Goal: Task Accomplishment & Management: Complete application form

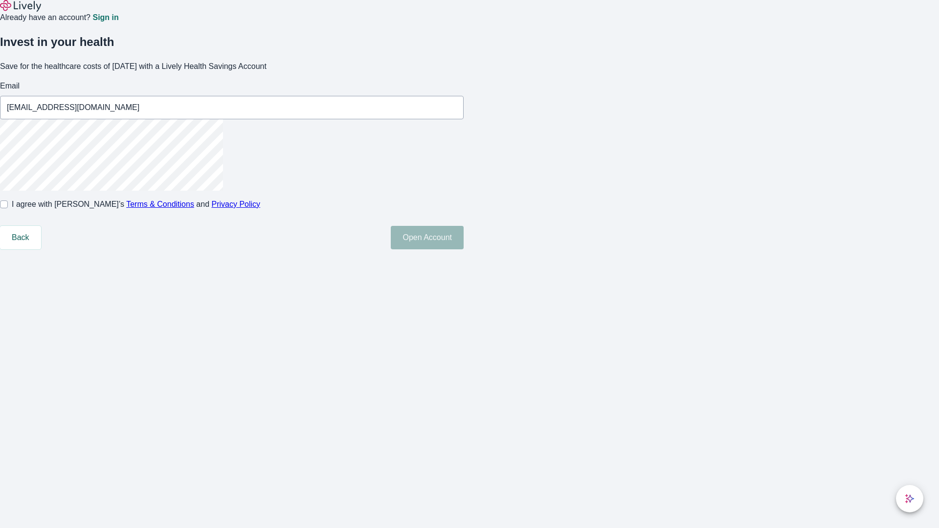
click at [8, 208] on input "I agree with Lively’s Terms & Conditions and Privacy Policy" at bounding box center [4, 205] width 8 height 8
checkbox input "true"
click at [464, 250] on button "Open Account" at bounding box center [427, 237] width 73 height 23
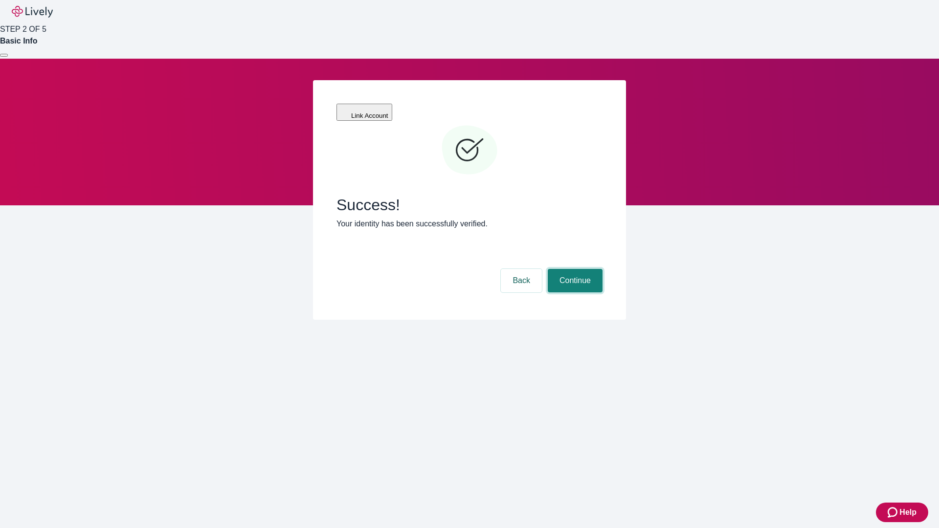
click at [574, 269] on button "Continue" at bounding box center [575, 280] width 55 height 23
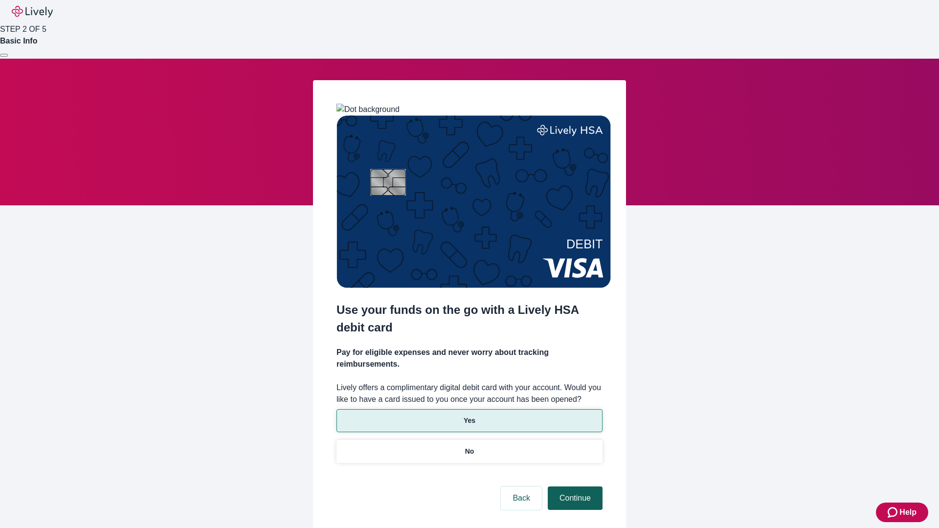
click at [469, 416] on p "Yes" at bounding box center [470, 421] width 12 height 10
click at [574, 487] on button "Continue" at bounding box center [575, 498] width 55 height 23
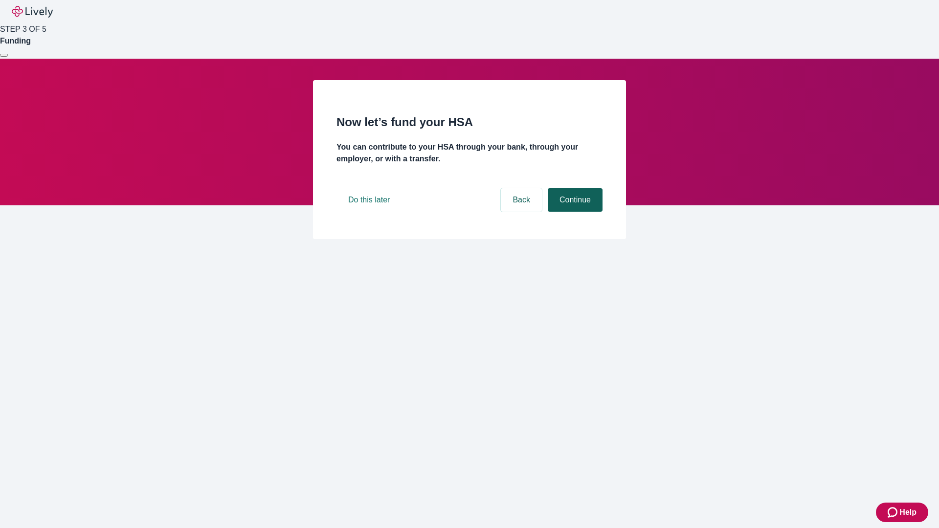
click at [574, 212] on button "Continue" at bounding box center [575, 199] width 55 height 23
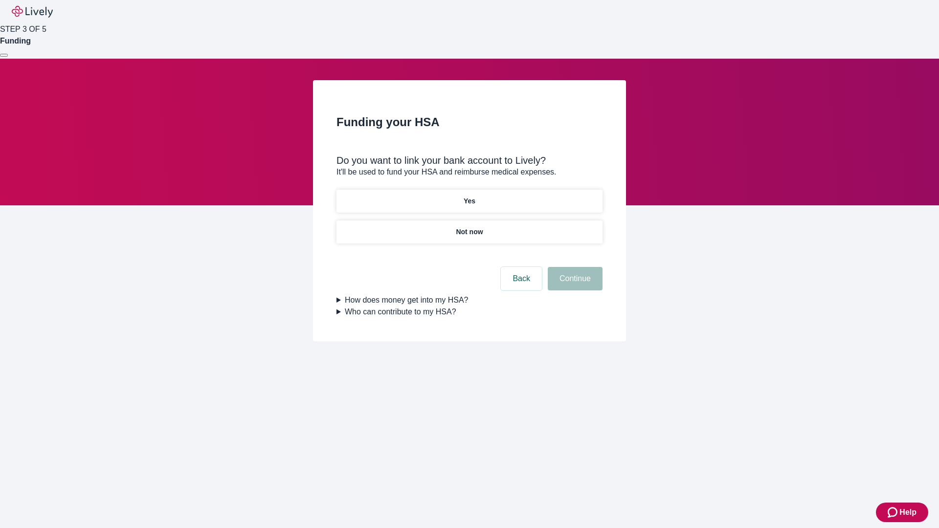
click at [469, 196] on p "Yes" at bounding box center [470, 201] width 12 height 10
click at [574, 267] on button "Continue" at bounding box center [575, 278] width 55 height 23
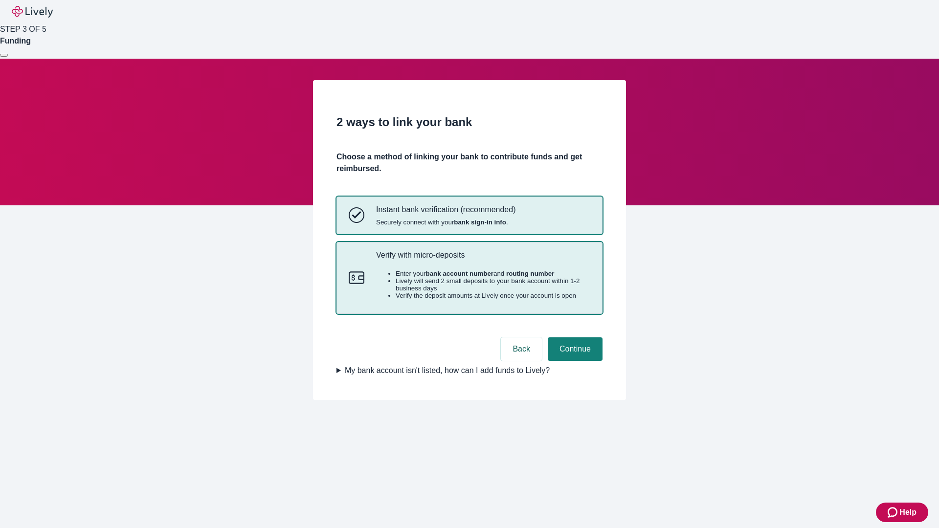
click at [483, 260] on p "Verify with micro-deposits" at bounding box center [483, 254] width 214 height 9
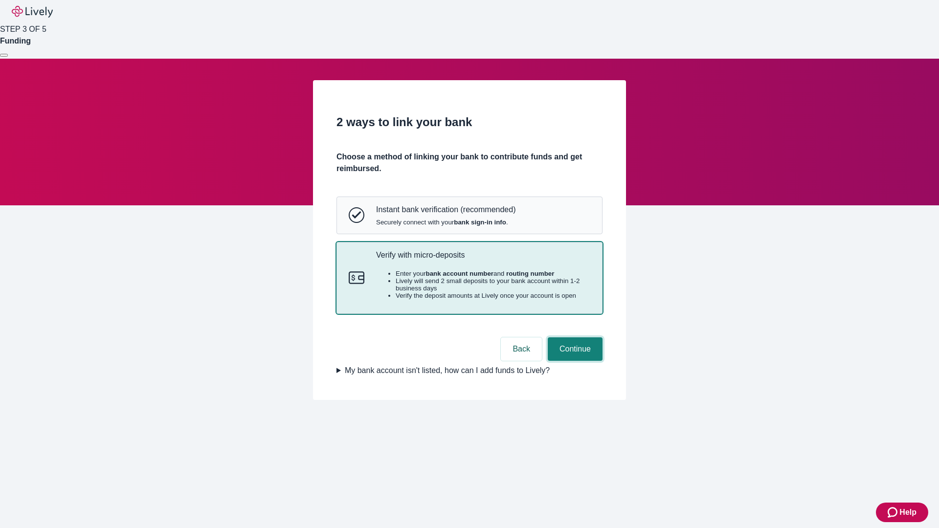
click at [574, 361] on button "Continue" at bounding box center [575, 349] width 55 height 23
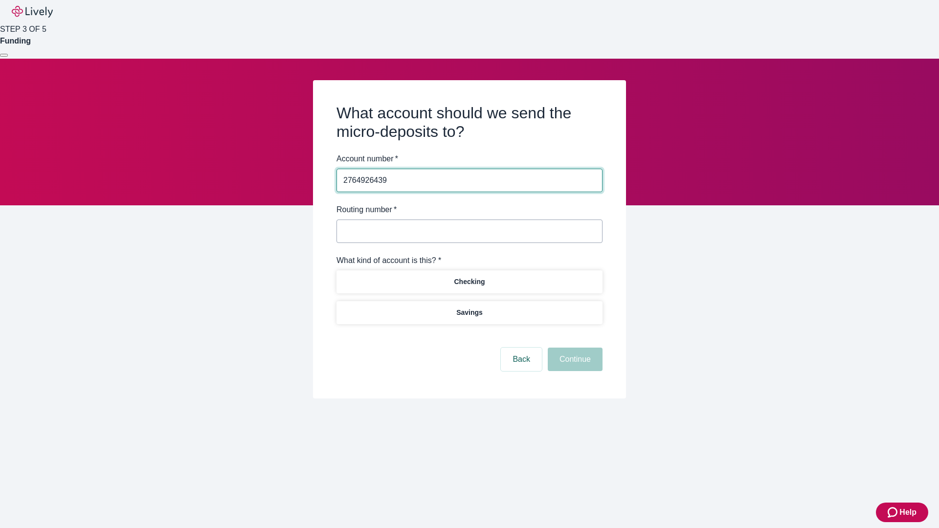
type input "2764926439"
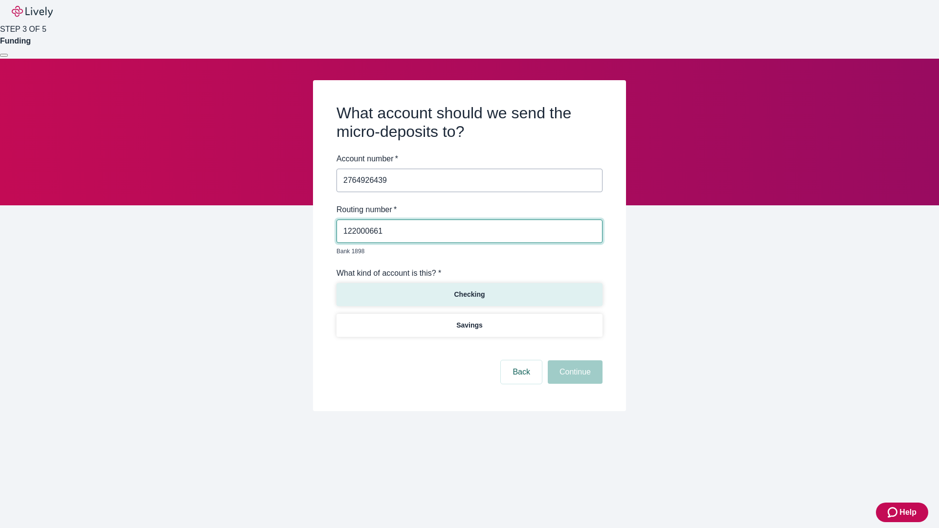
type input "122000661"
click at [469, 290] on p "Checking" at bounding box center [469, 295] width 31 height 10
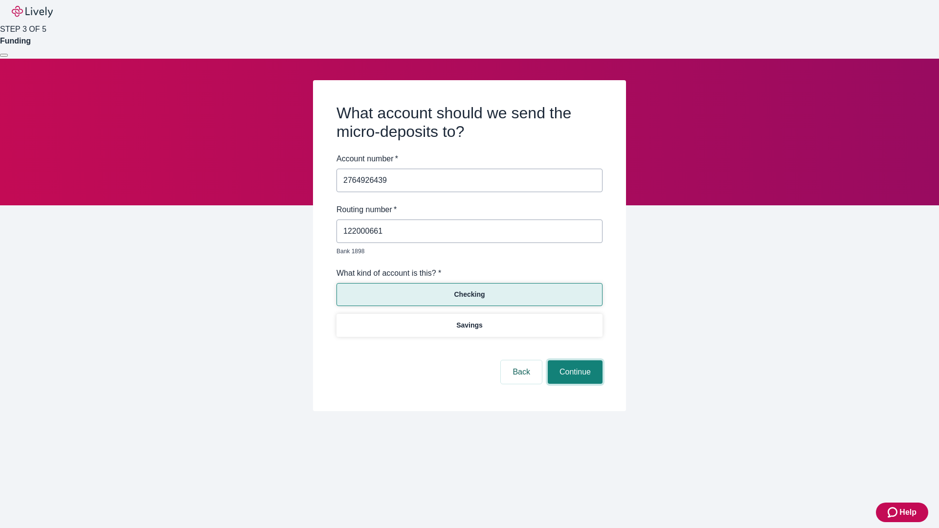
click at [574, 361] on button "Continue" at bounding box center [575, 372] width 55 height 23
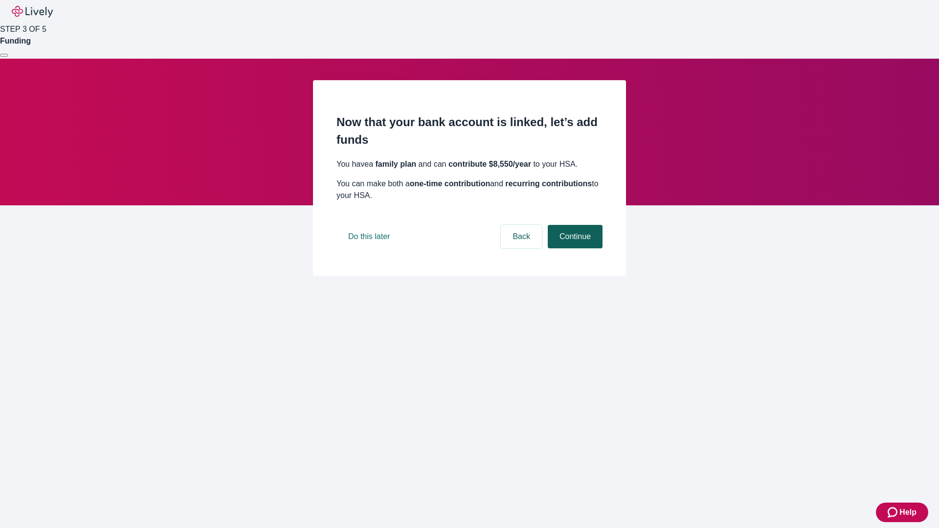
click at [574, 249] on button "Continue" at bounding box center [575, 236] width 55 height 23
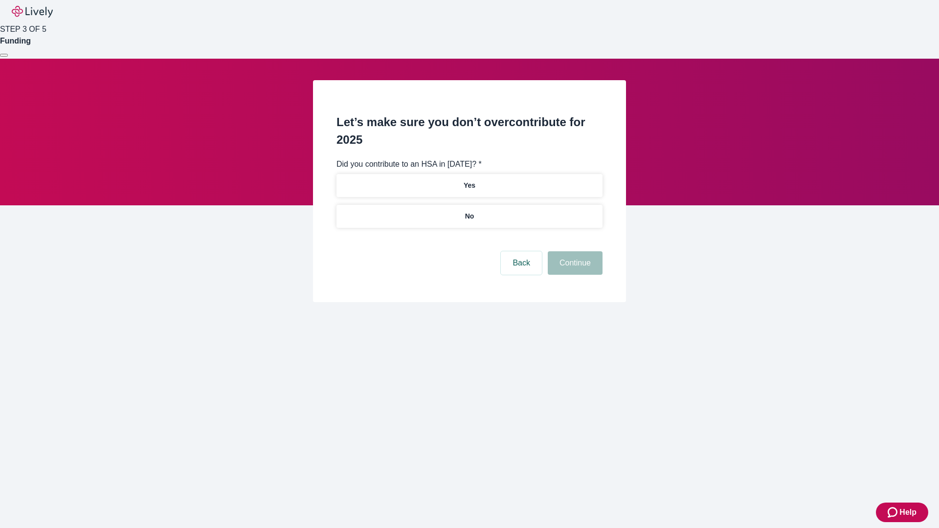
click at [469, 211] on p "No" at bounding box center [469, 216] width 9 height 10
click at [574, 251] on button "Continue" at bounding box center [575, 262] width 55 height 23
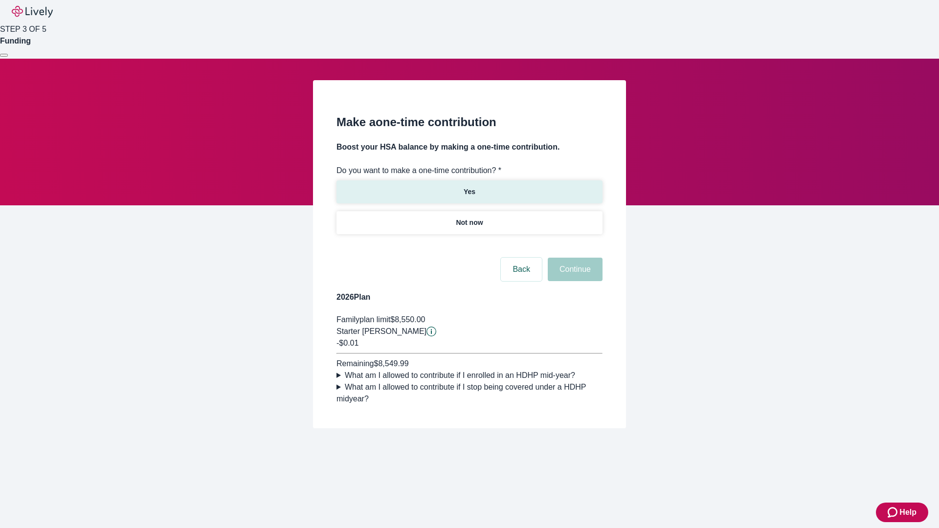
click at [469, 187] on p "Yes" at bounding box center [470, 192] width 12 height 10
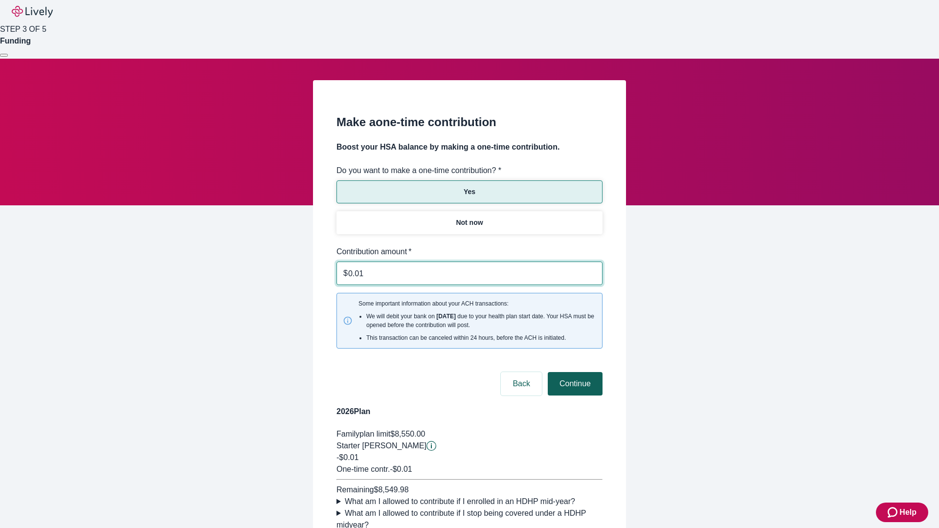
type input "0.01"
click at [574, 372] on button "Continue" at bounding box center [575, 383] width 55 height 23
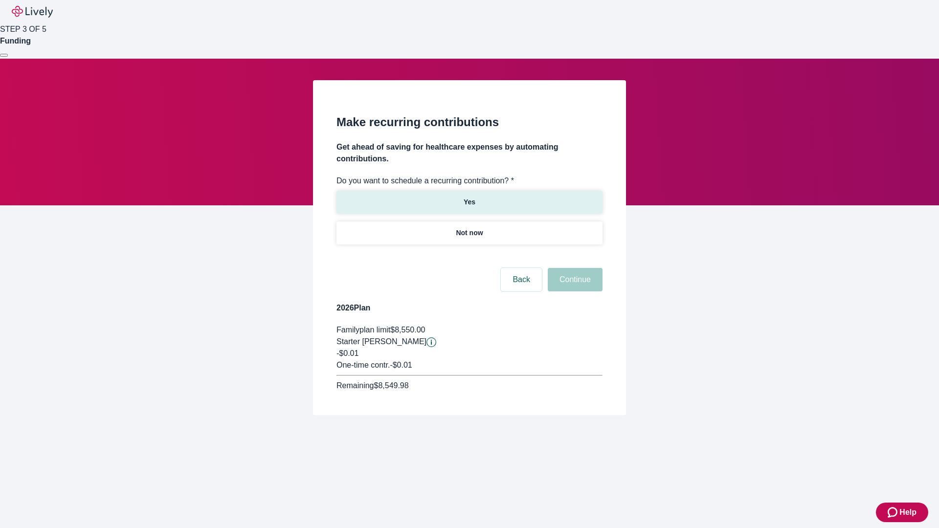
click at [469, 197] on p "Yes" at bounding box center [470, 202] width 12 height 10
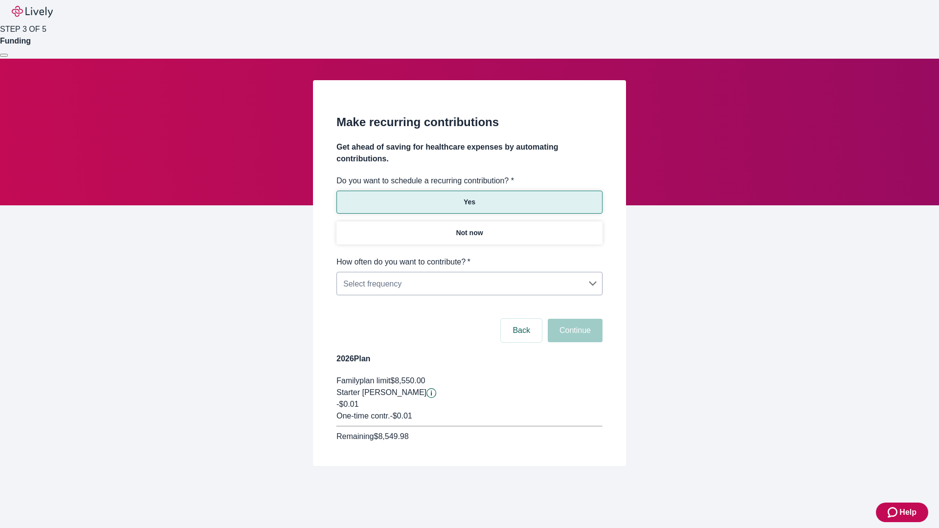
click at [469, 256] on body "Help STEP 3 OF 5 Funding Make recurring contributions Get ahead of saving for h…" at bounding box center [469, 256] width 939 height 513
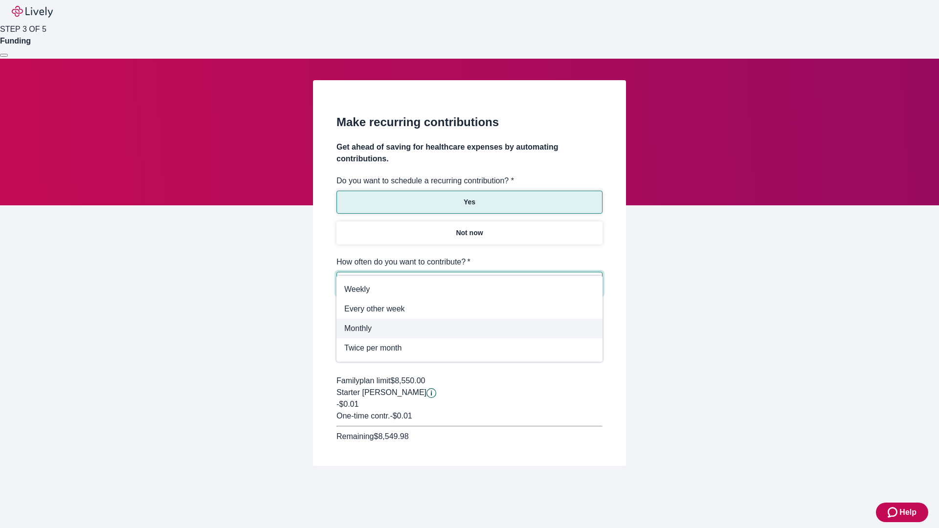
click at [470, 329] on span "Monthly" at bounding box center [469, 329] width 250 height 12
type input "Monthly"
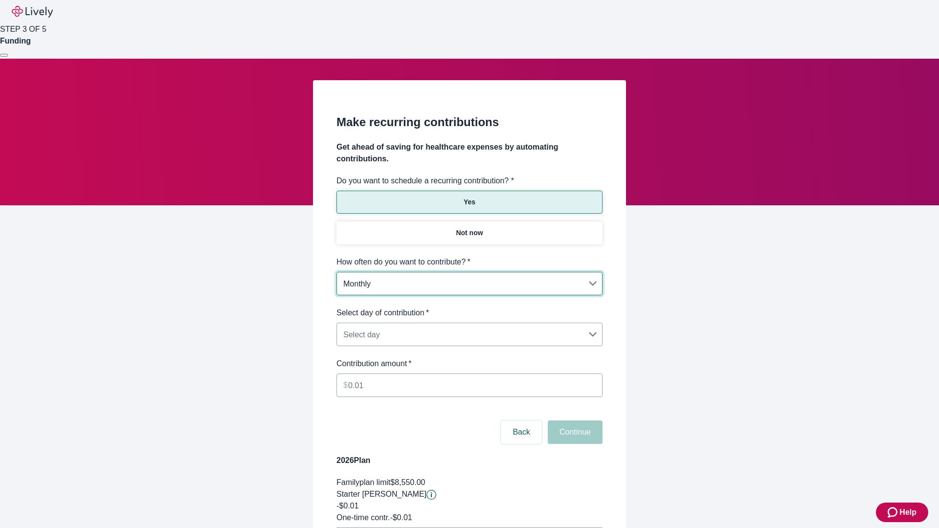
click at [469, 307] on body "Help STEP 3 OF 5 Funding Make recurring contributions Get ahead of saving for h…" at bounding box center [469, 307] width 939 height 615
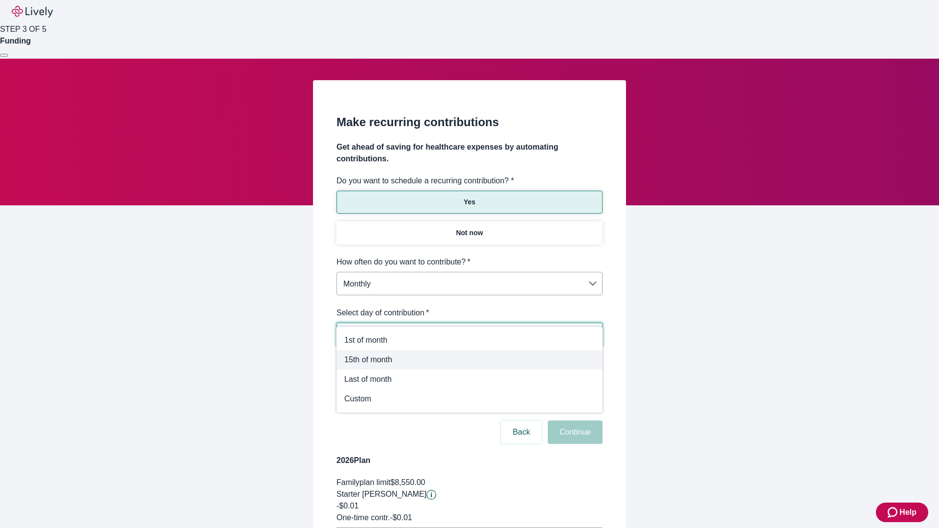
click at [470, 360] on span "15th of month" at bounding box center [469, 360] width 250 height 12
type input "Monthly15th"
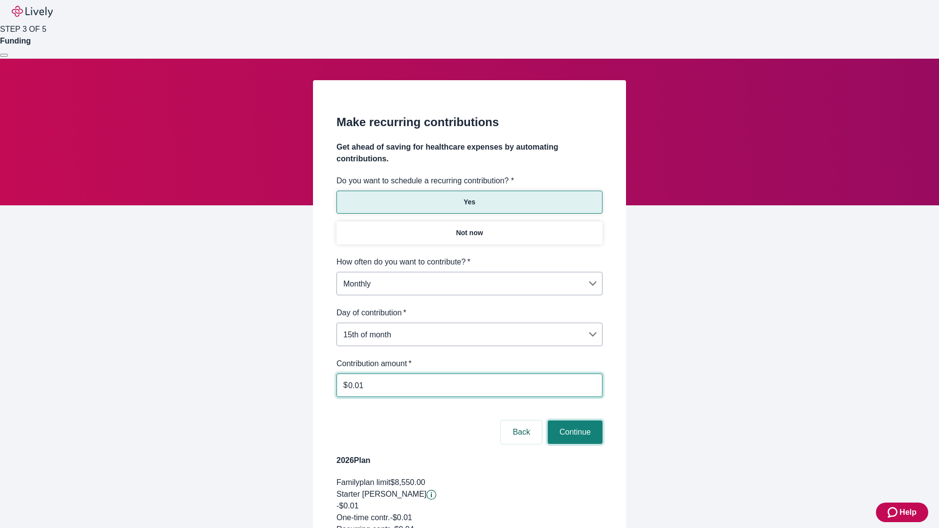
click at [574, 421] on button "Continue" at bounding box center [575, 432] width 55 height 23
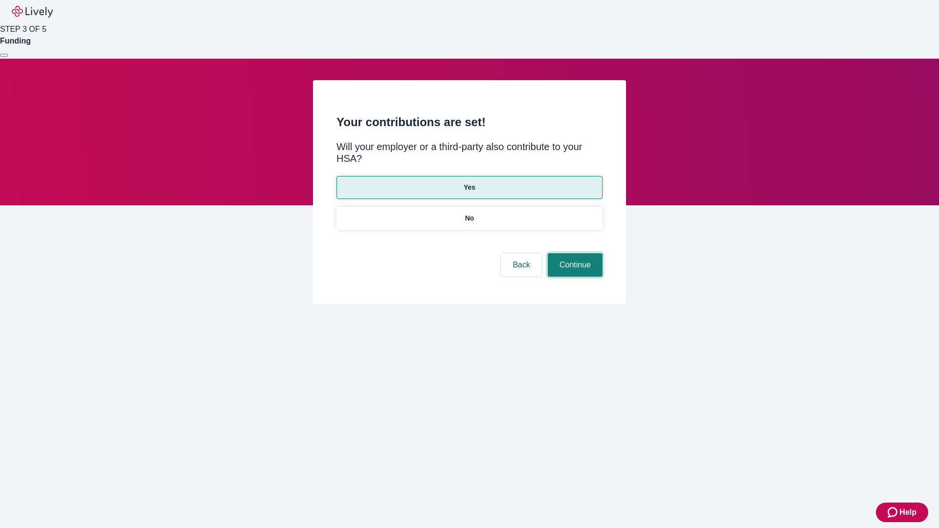
click at [574, 253] on button "Continue" at bounding box center [575, 264] width 55 height 23
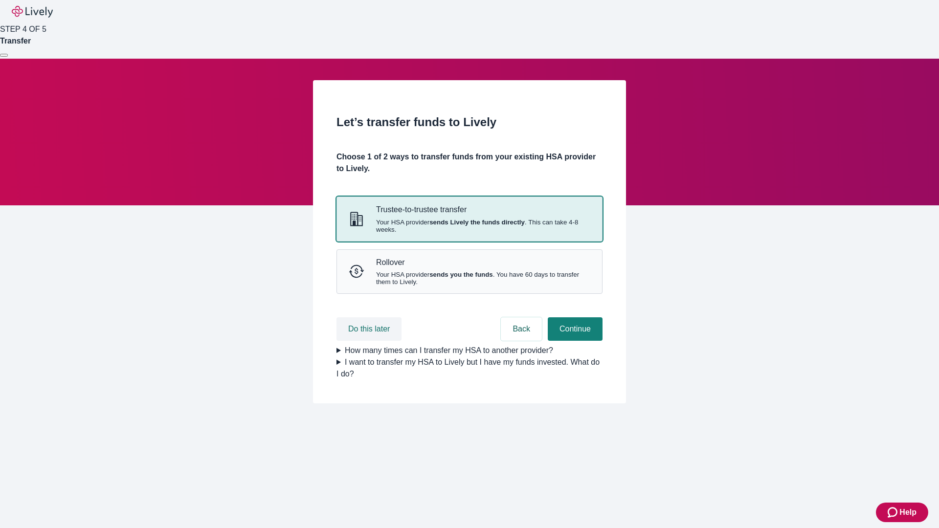
click at [370, 341] on button "Do this later" at bounding box center [369, 329] width 65 height 23
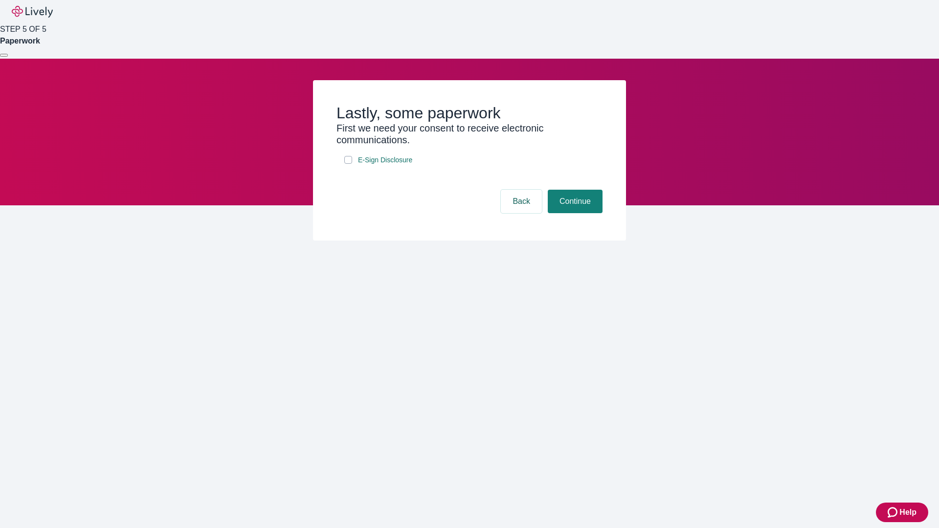
click at [348, 164] on input "E-Sign Disclosure" at bounding box center [348, 160] width 8 height 8
checkbox input "true"
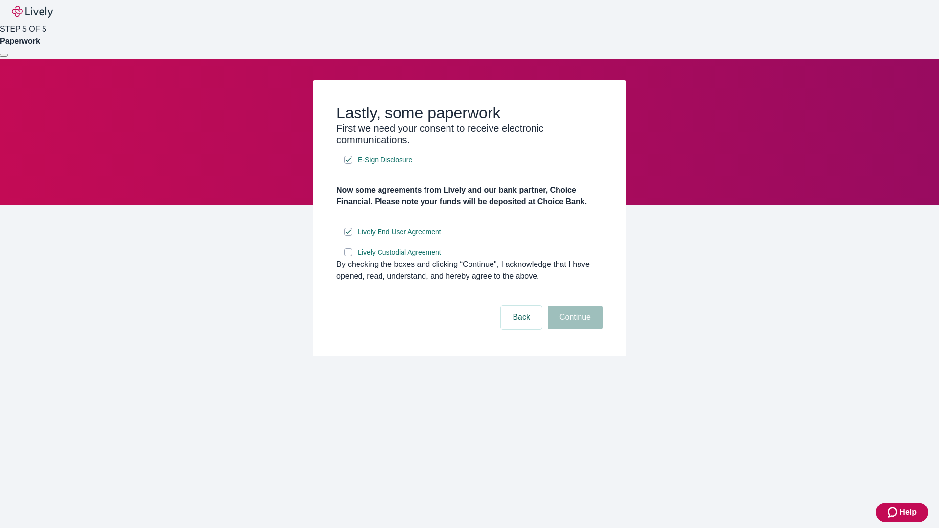
click at [348, 256] on input "Lively Custodial Agreement" at bounding box center [348, 253] width 8 height 8
checkbox input "true"
click at [574, 329] on button "Continue" at bounding box center [575, 317] width 55 height 23
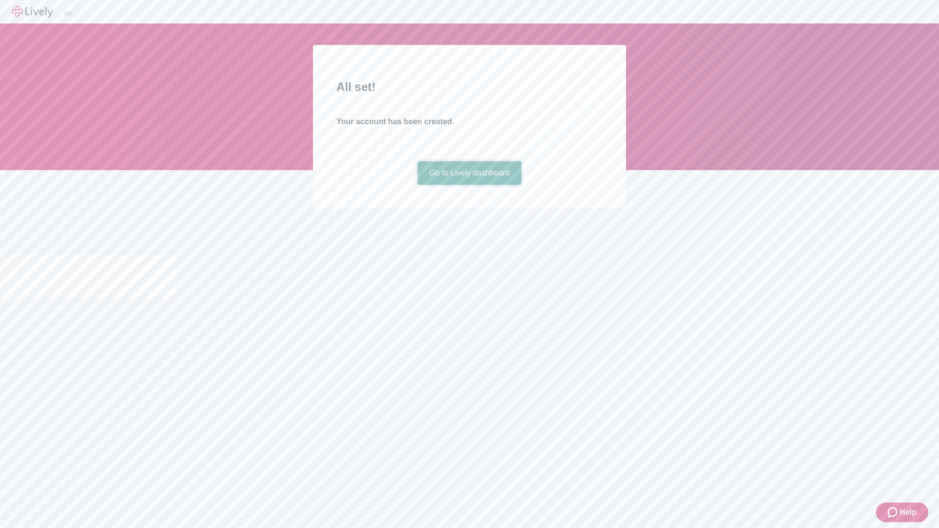
click at [469, 185] on link "Go to Lively dashboard" at bounding box center [470, 172] width 104 height 23
